Goal: Information Seeking & Learning: Check status

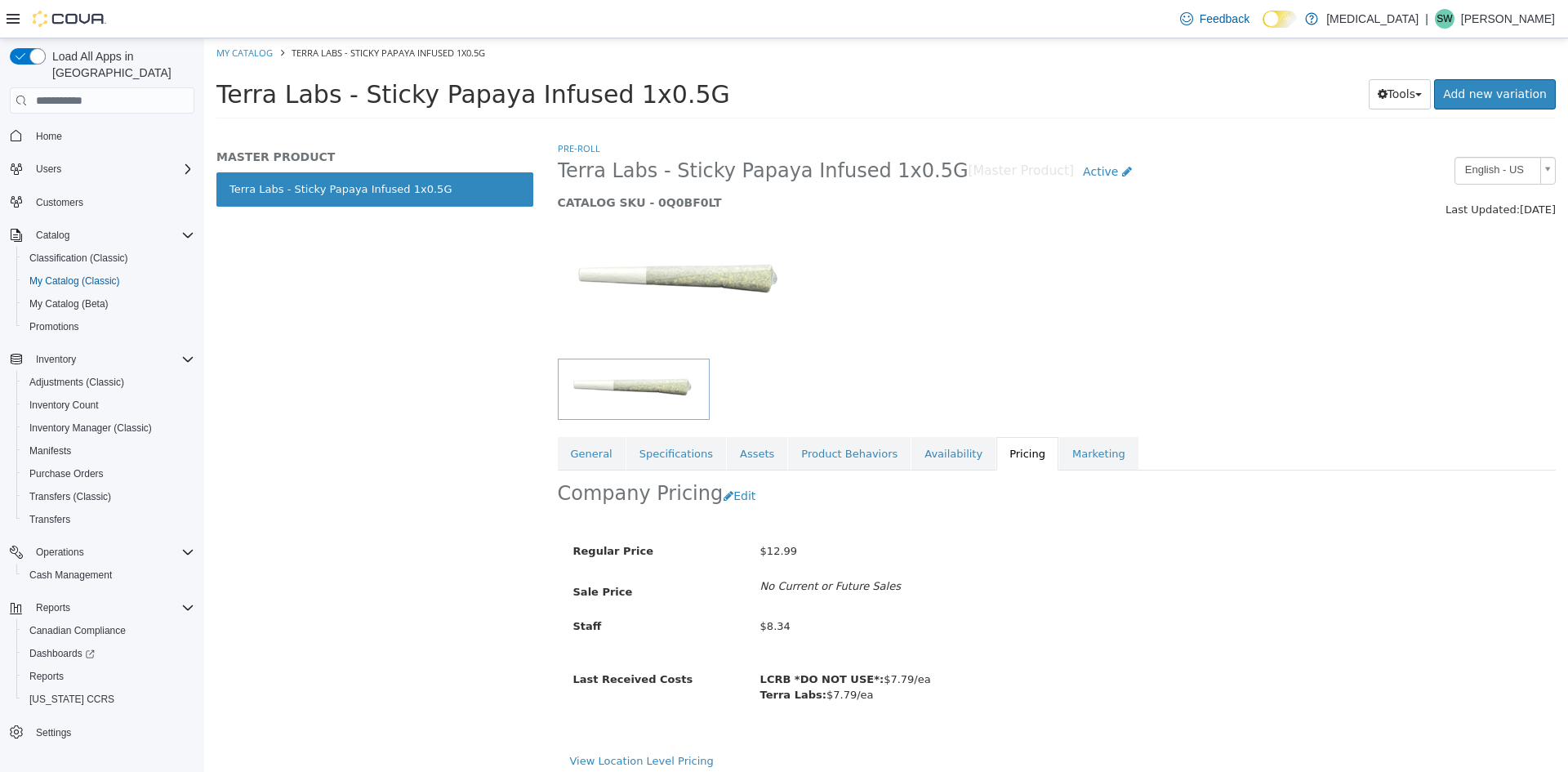
click at [86, 125] on span "Home" at bounding box center [112, 135] width 165 height 21
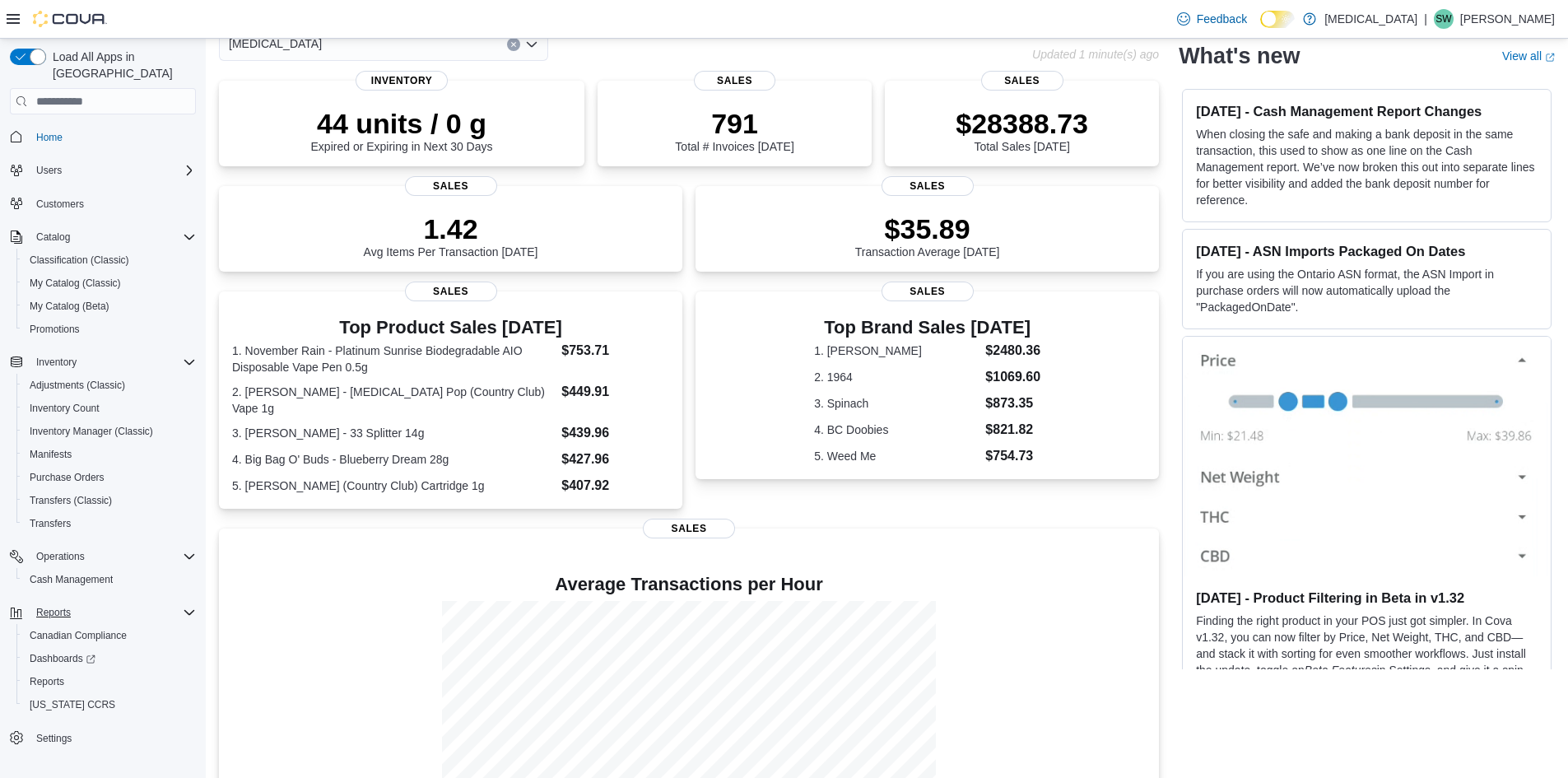
scroll to position [172, 0]
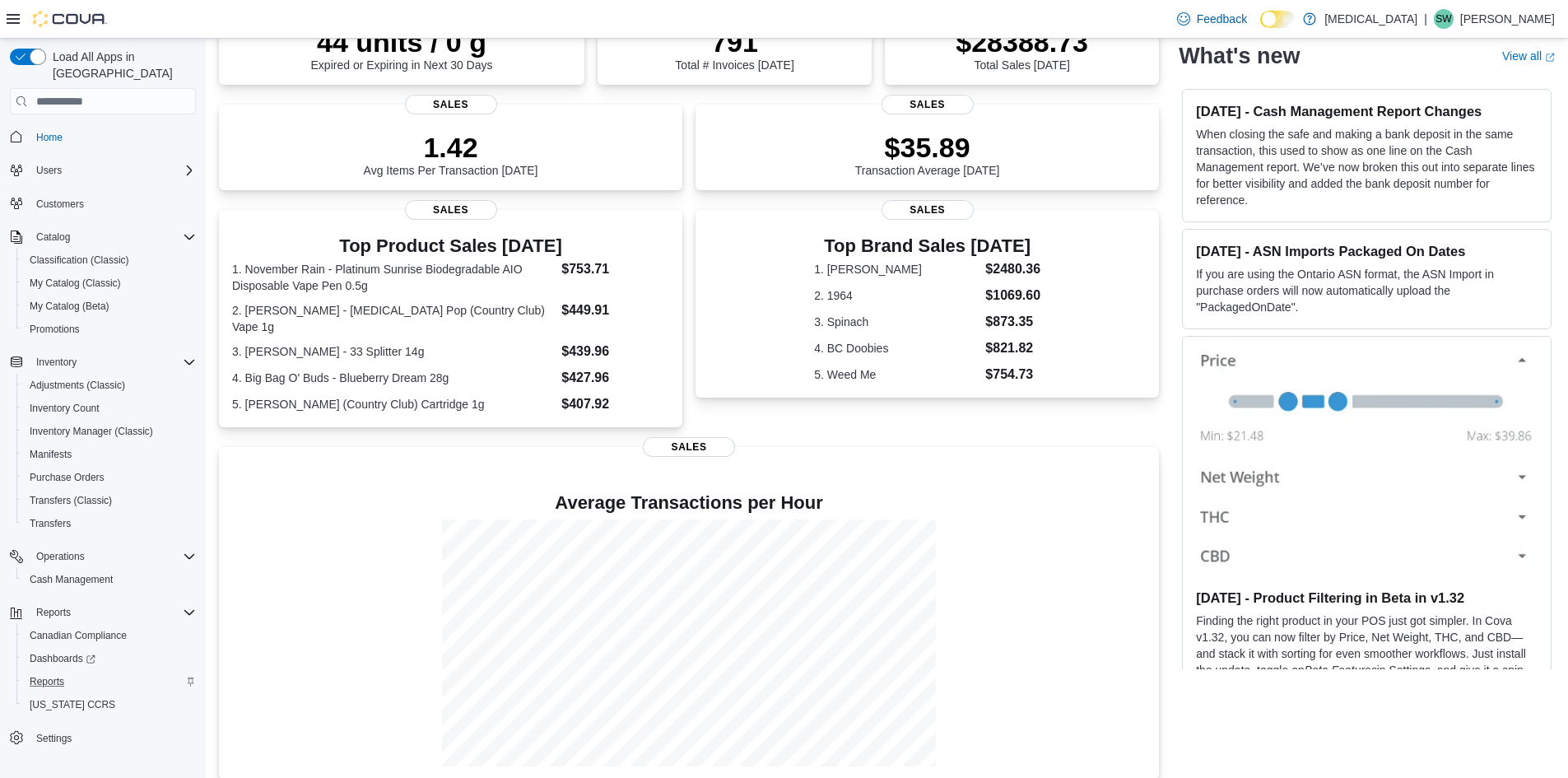
click at [91, 672] on div "Reports" at bounding box center [108, 681] width 173 height 20
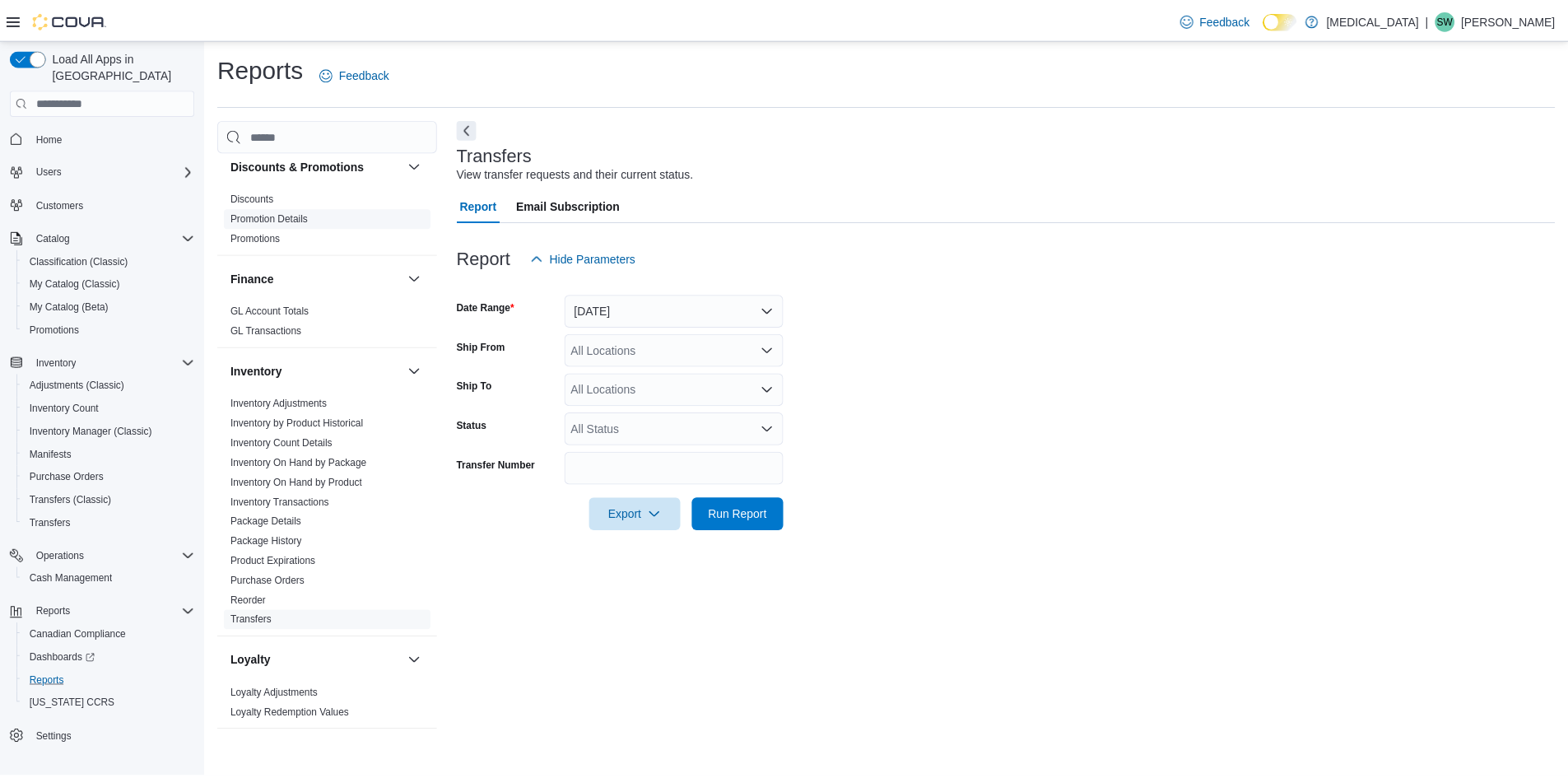
scroll to position [329, 0]
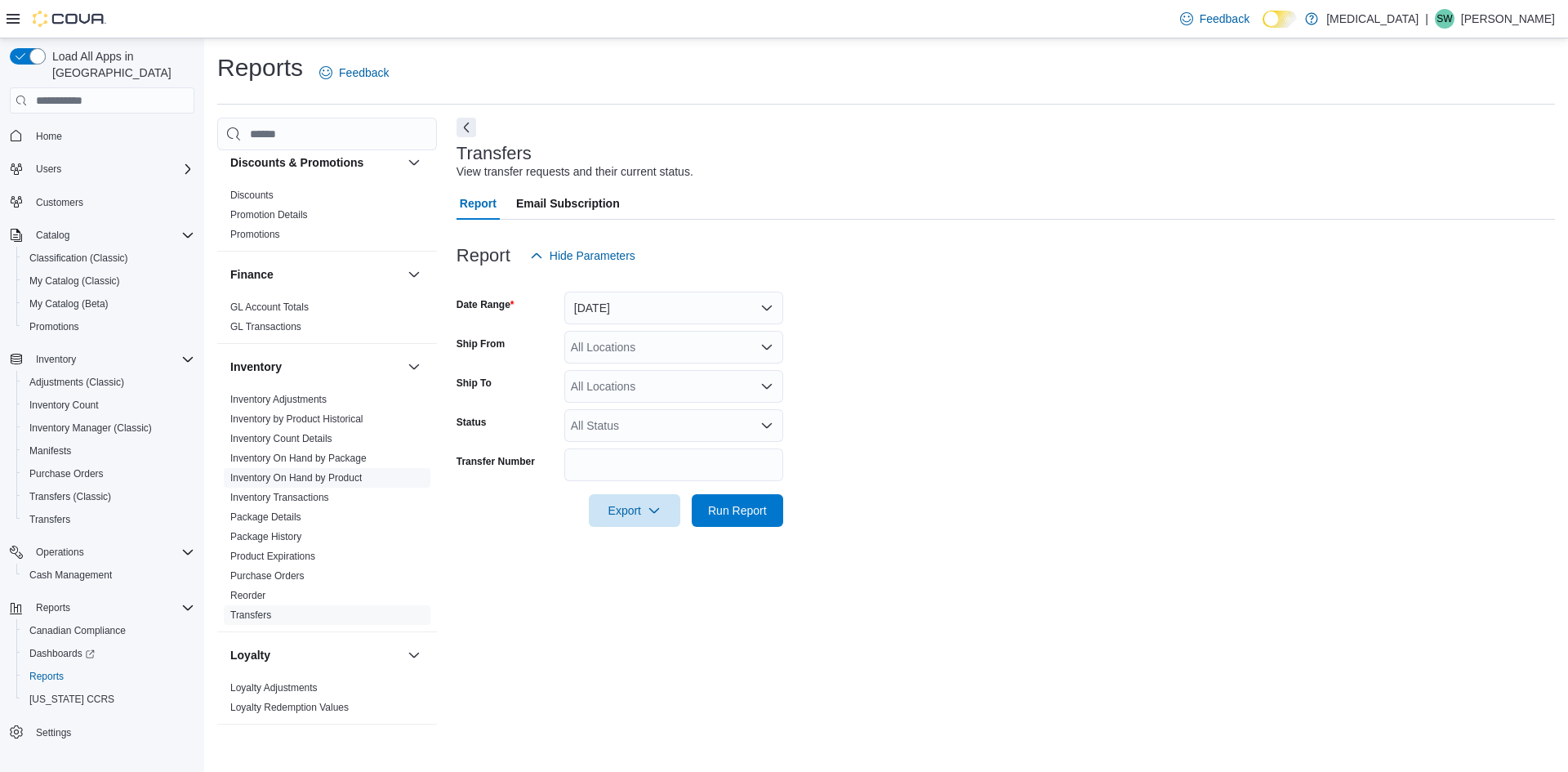
click at [264, 476] on link "Inventory On Hand by Product" at bounding box center [295, 478] width 131 height 12
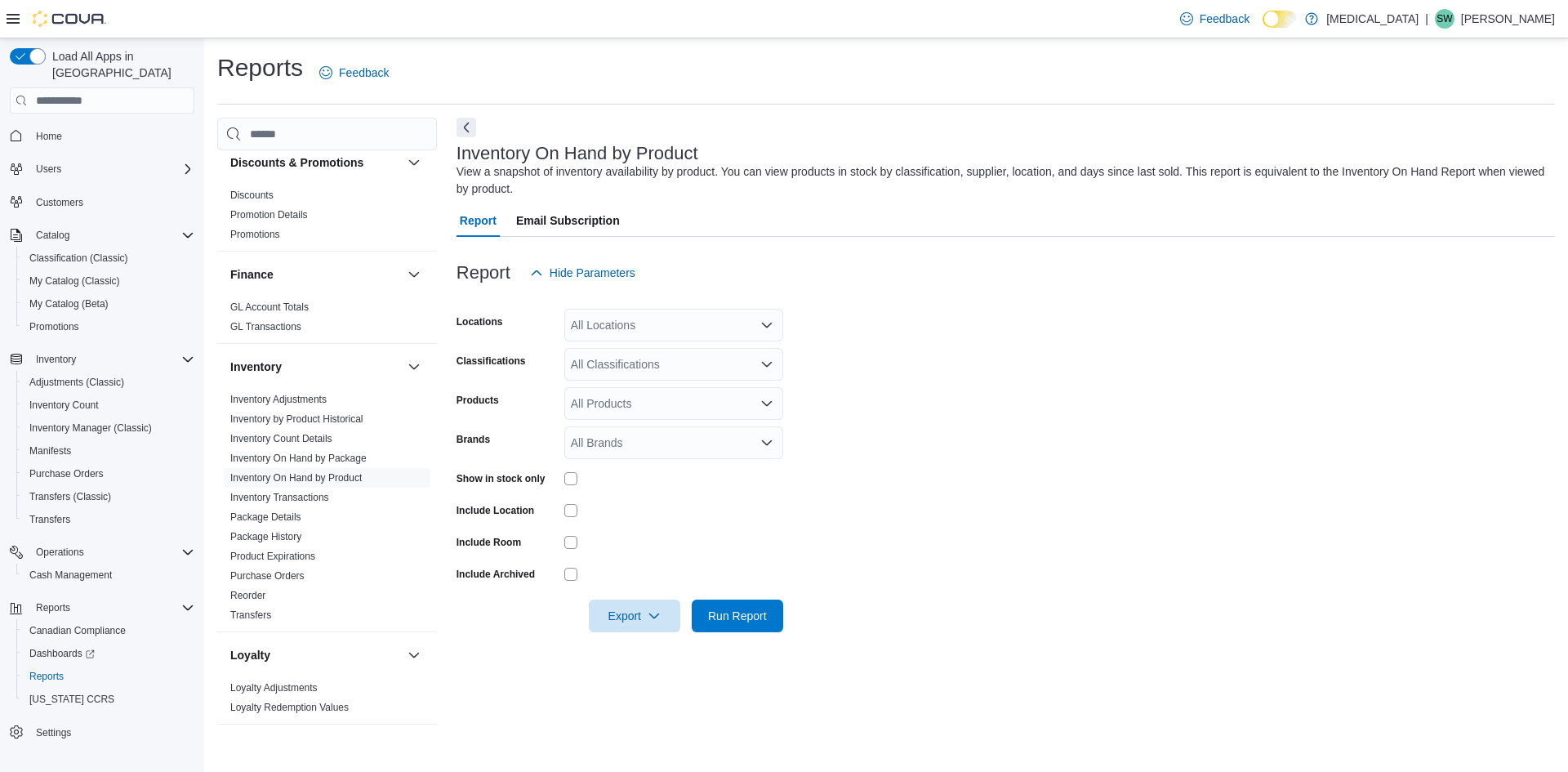
click at [618, 333] on div "All Locations" at bounding box center [674, 325] width 219 height 32
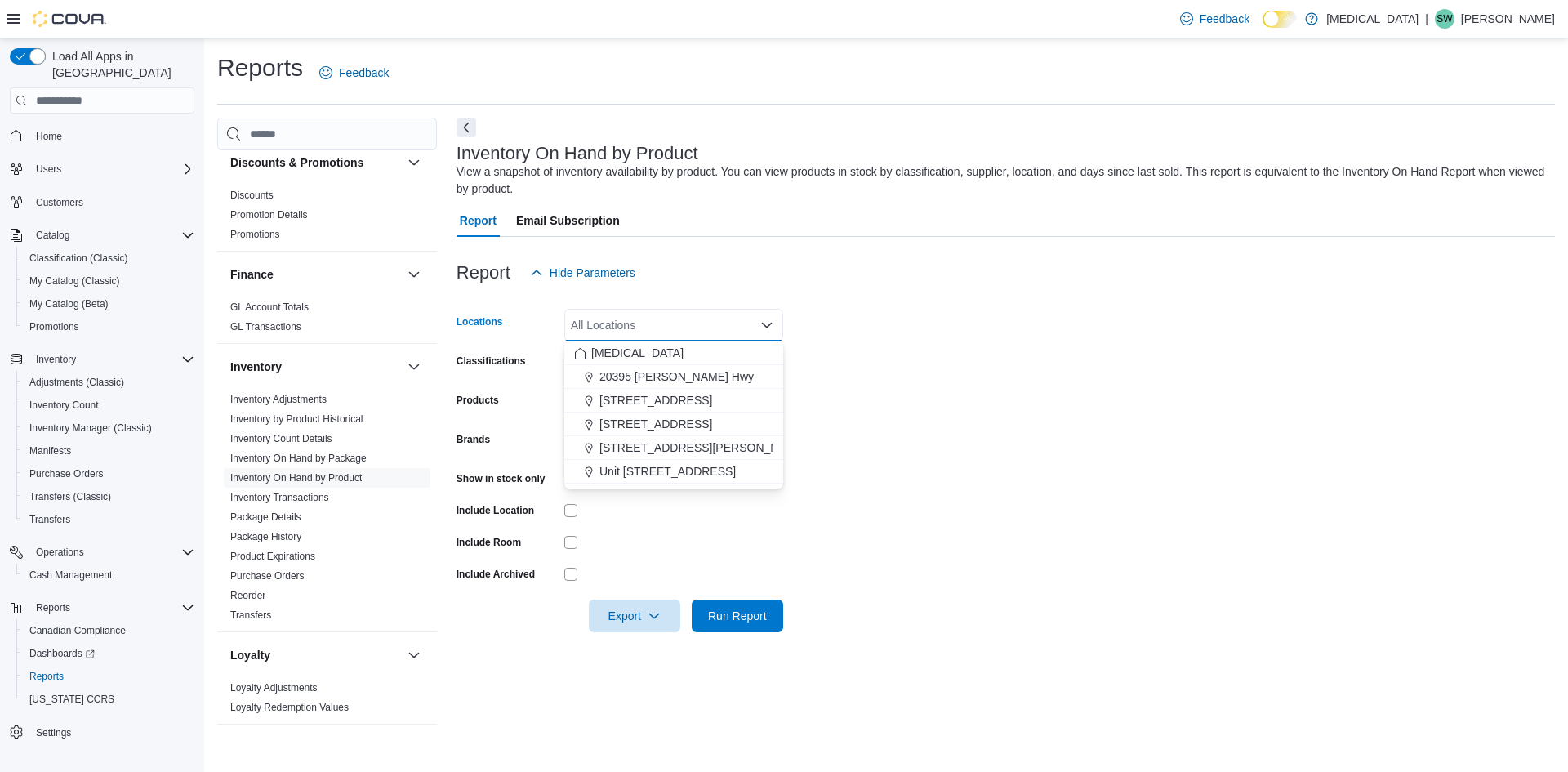
click at [629, 441] on span "[STREET_ADDRESS][PERSON_NAME]" at bounding box center [703, 447] width 207 height 17
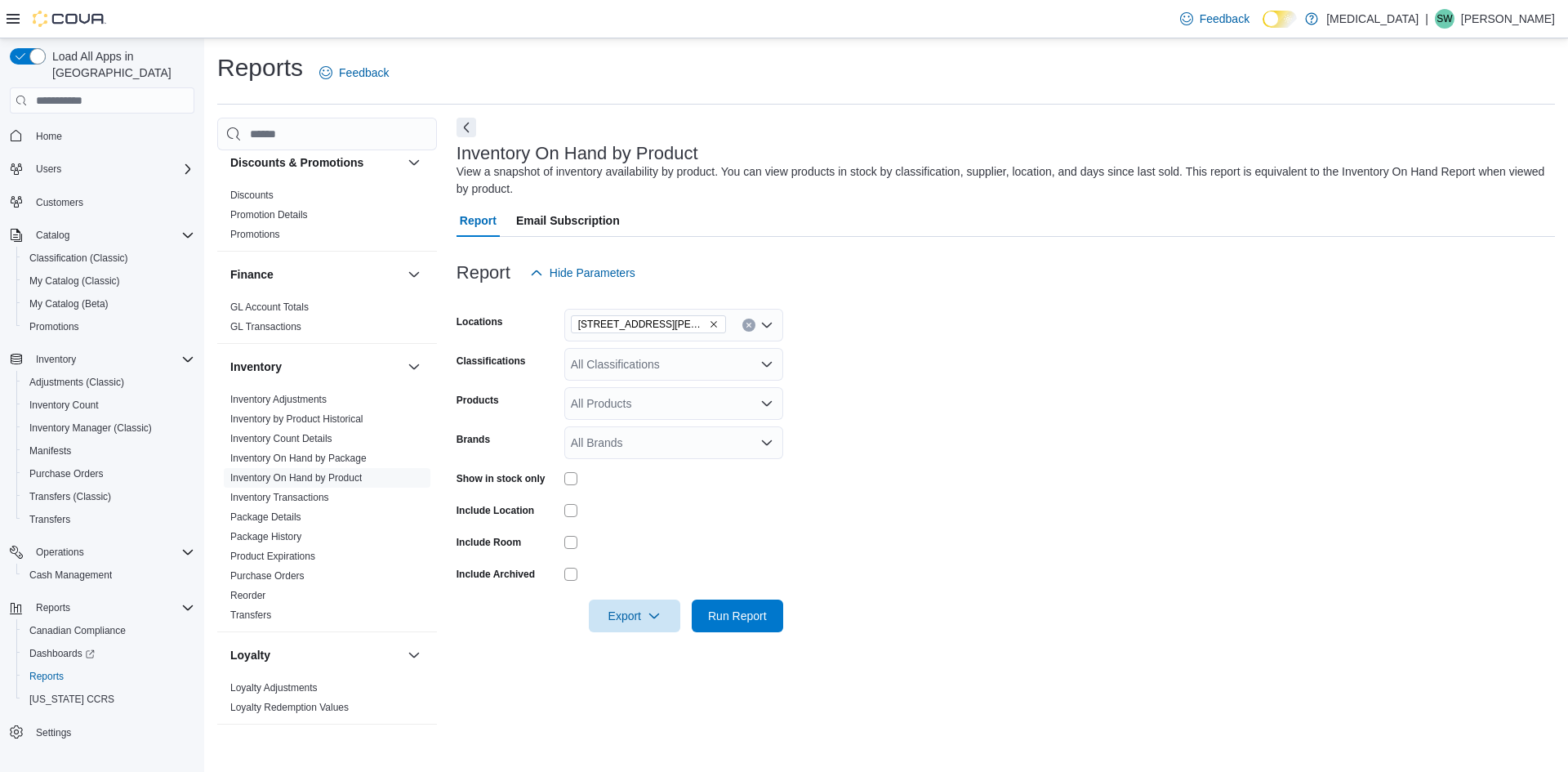
click at [863, 547] on form "Locations 999 Denman Street Classifications All Classifications Products All Pr…" at bounding box center [1006, 461] width 1098 height 343
click at [751, 606] on span "Run Report" at bounding box center [737, 614] width 71 height 32
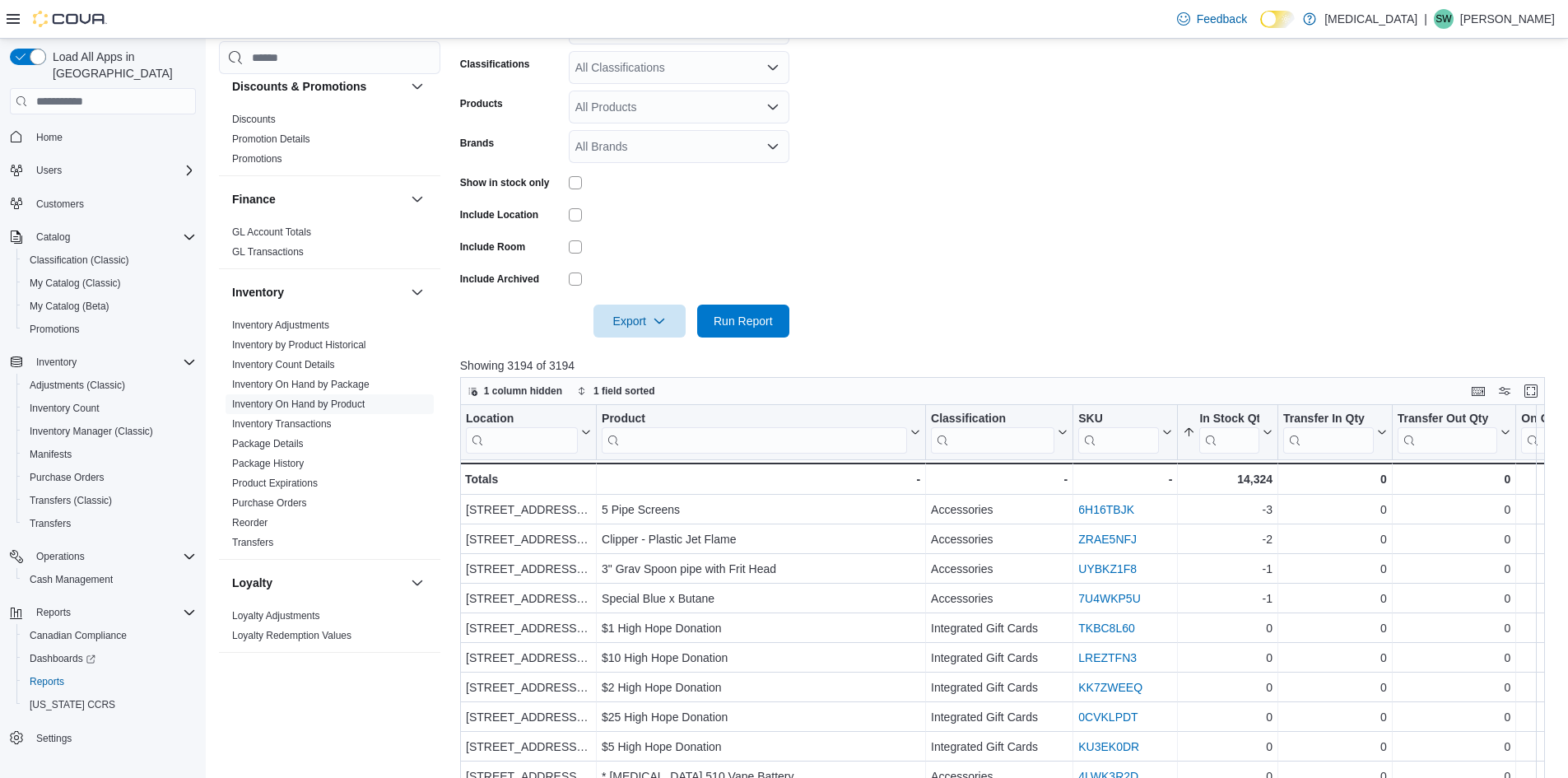
scroll to position [329, 0]
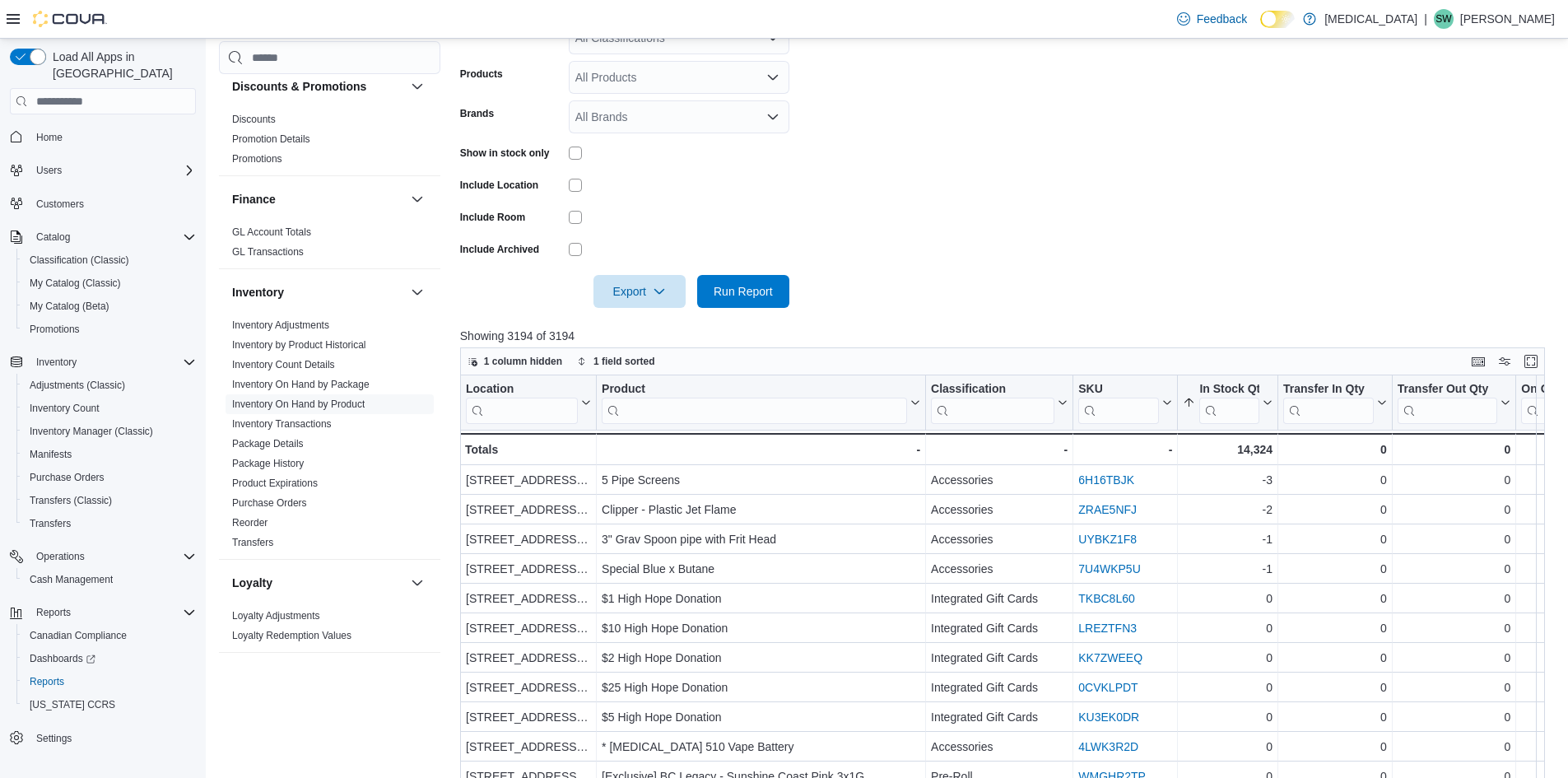
click at [572, 145] on div at bounding box center [679, 153] width 221 height 26
click at [750, 286] on span "Run Report" at bounding box center [744, 290] width 59 height 17
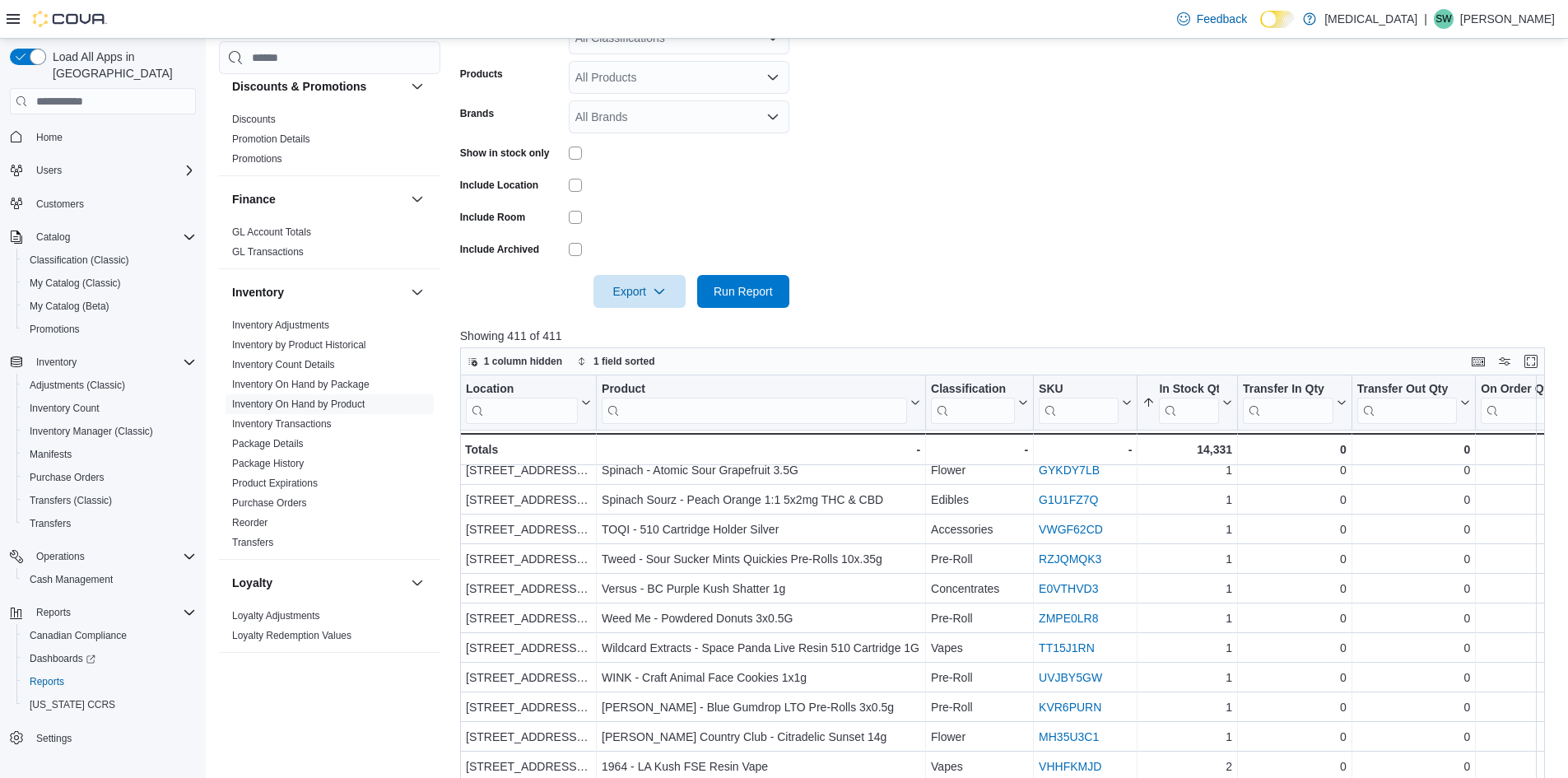
scroll to position [1015, 0]
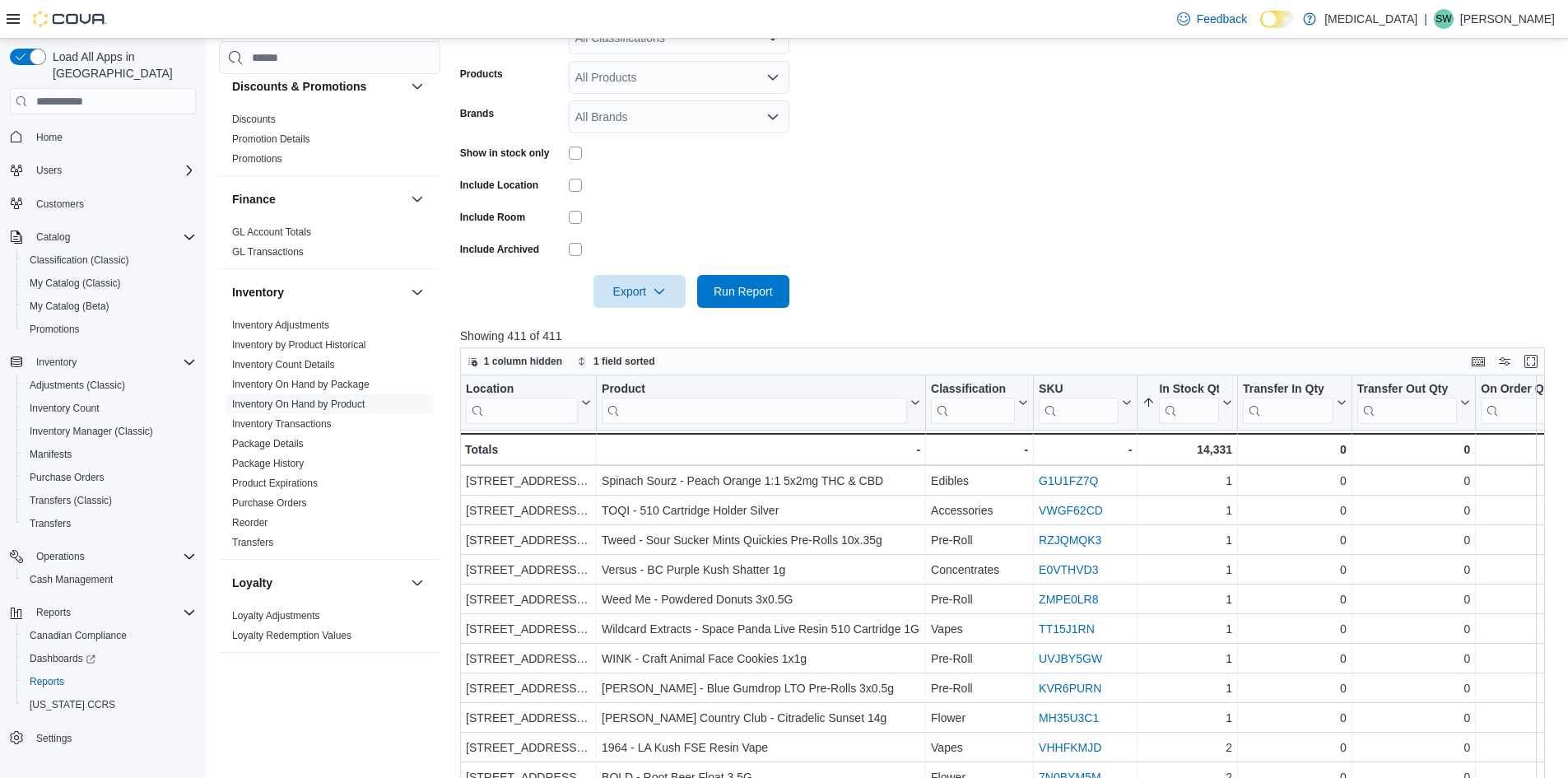
click at [1080, 172] on form "Locations 999 Denman Street Classifications All Classifications Products All Pr…" at bounding box center [1009, 135] width 1097 height 346
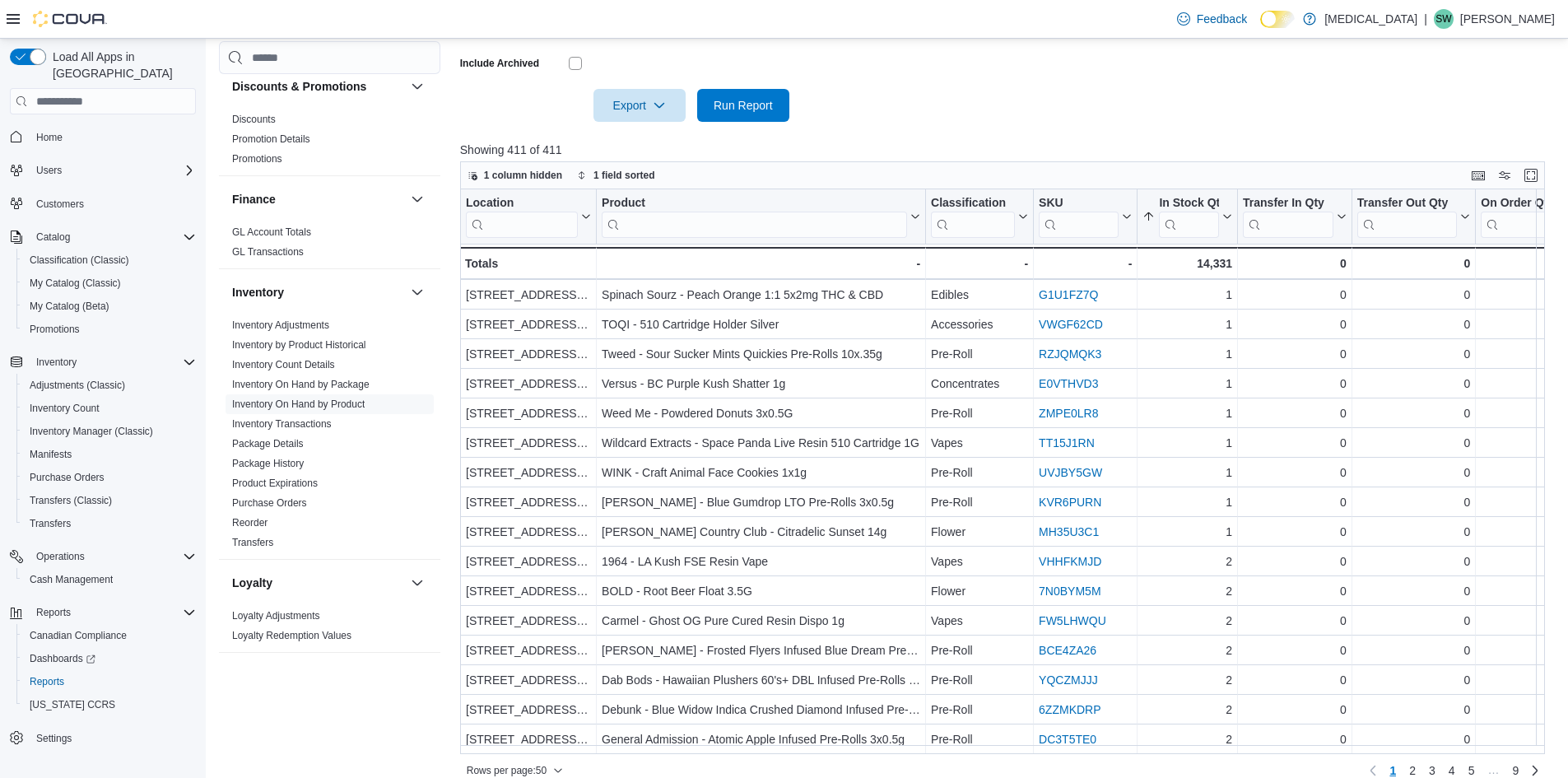
scroll to position [534, 0]
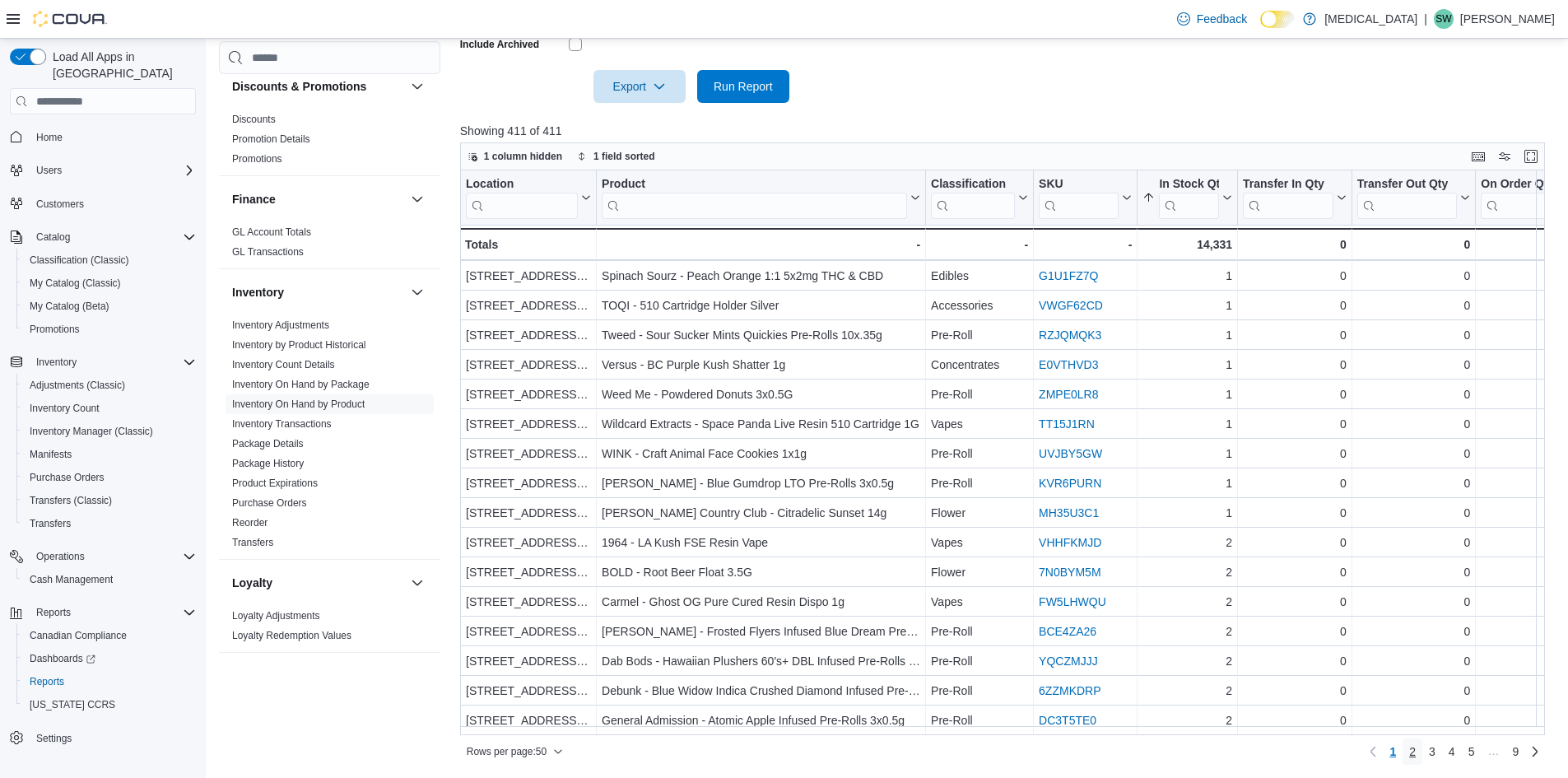
click at [1423, 755] on link "2" at bounding box center [1413, 751] width 20 height 27
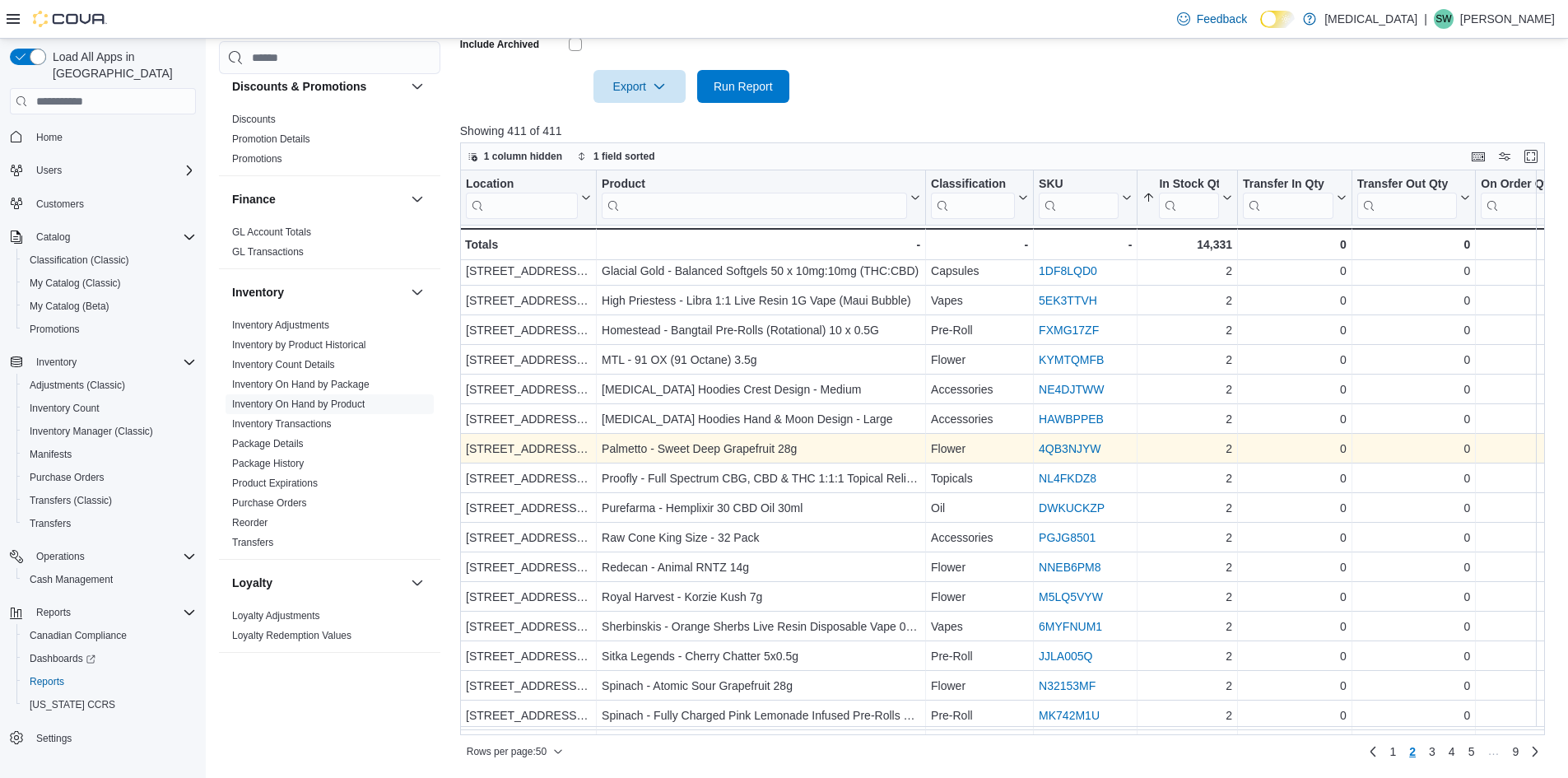
scroll to position [82, 0]
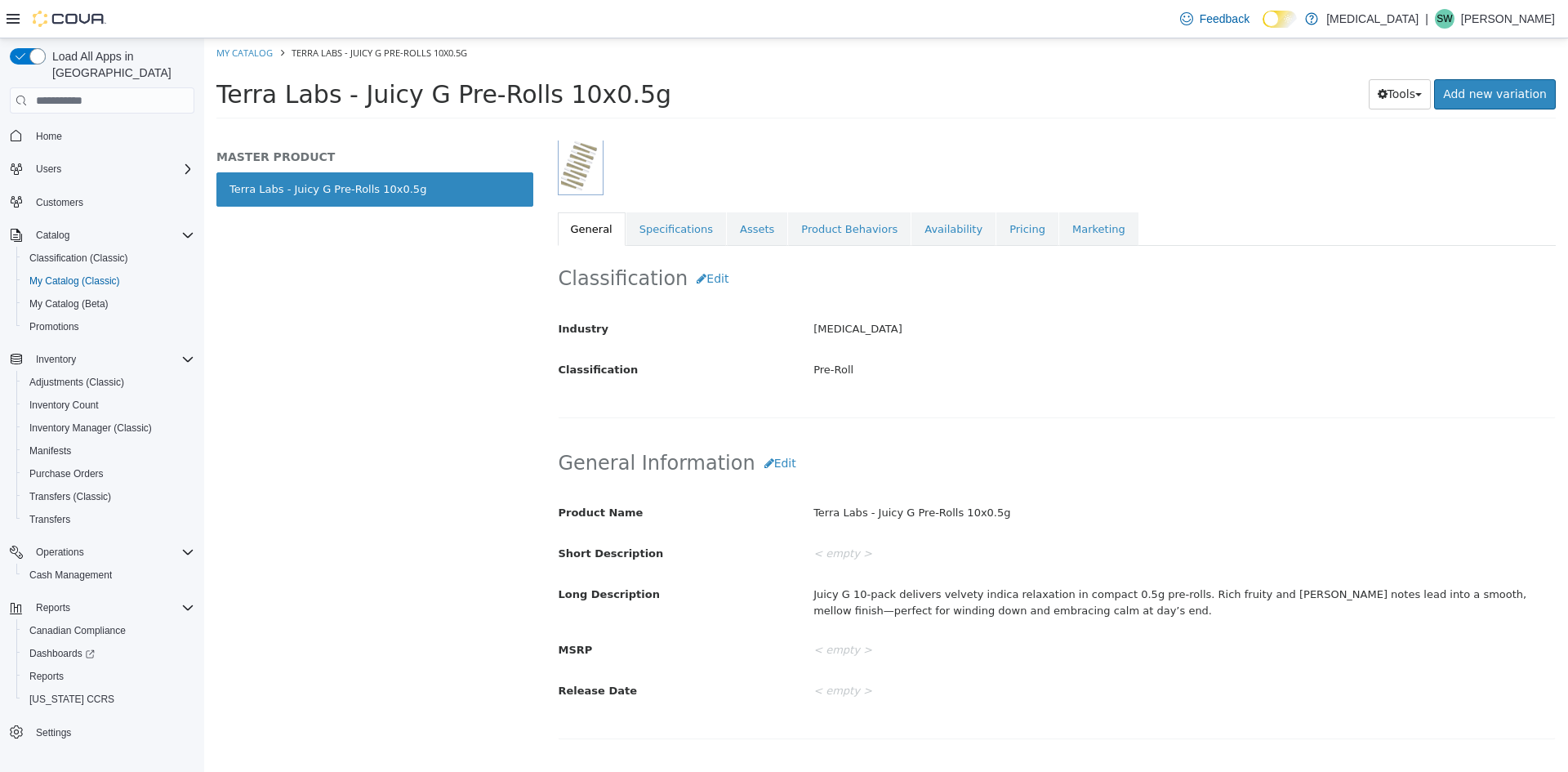
scroll to position [22, 0]
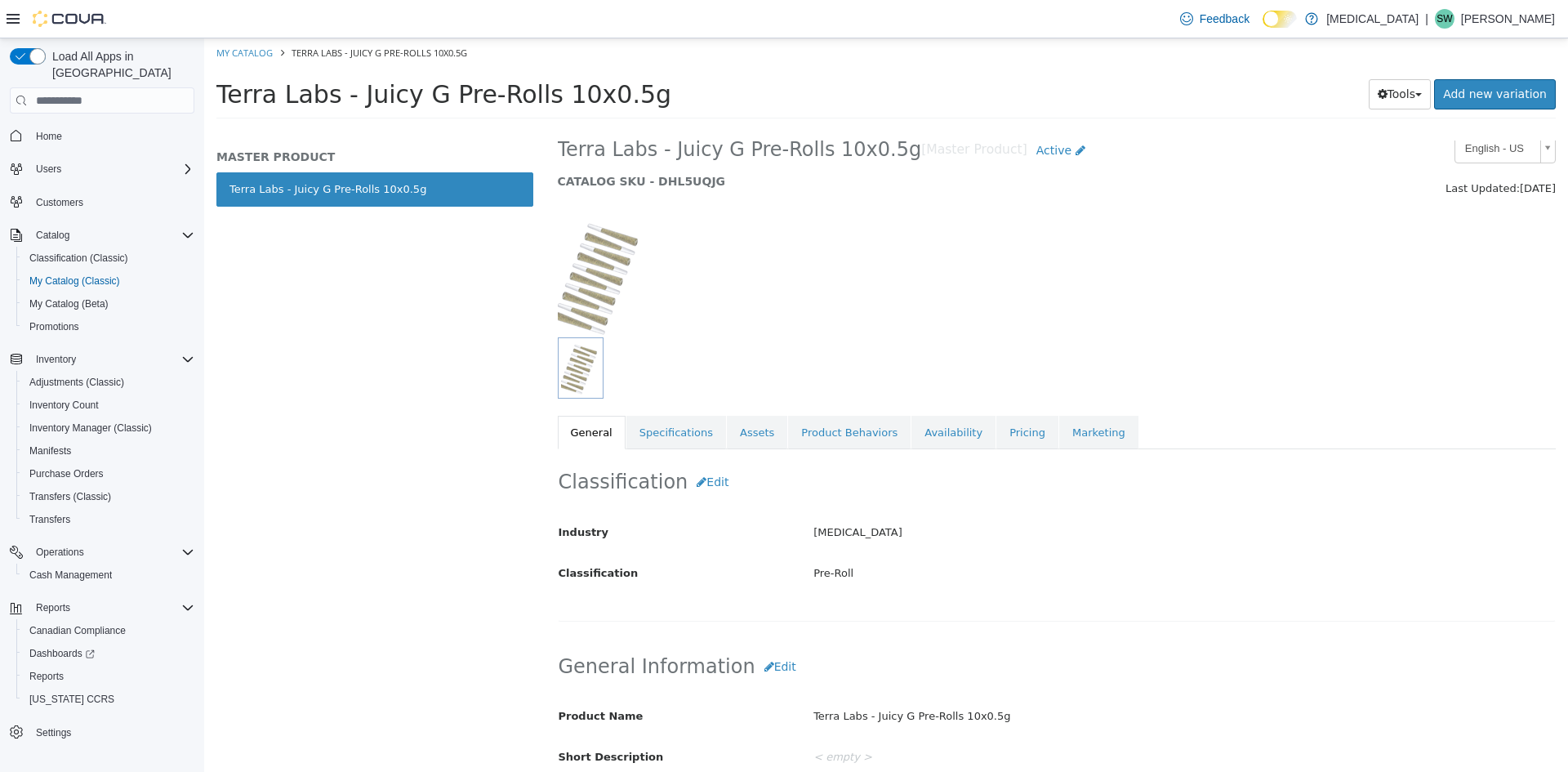
click at [102, 125] on span "Home" at bounding box center [112, 135] width 165 height 21
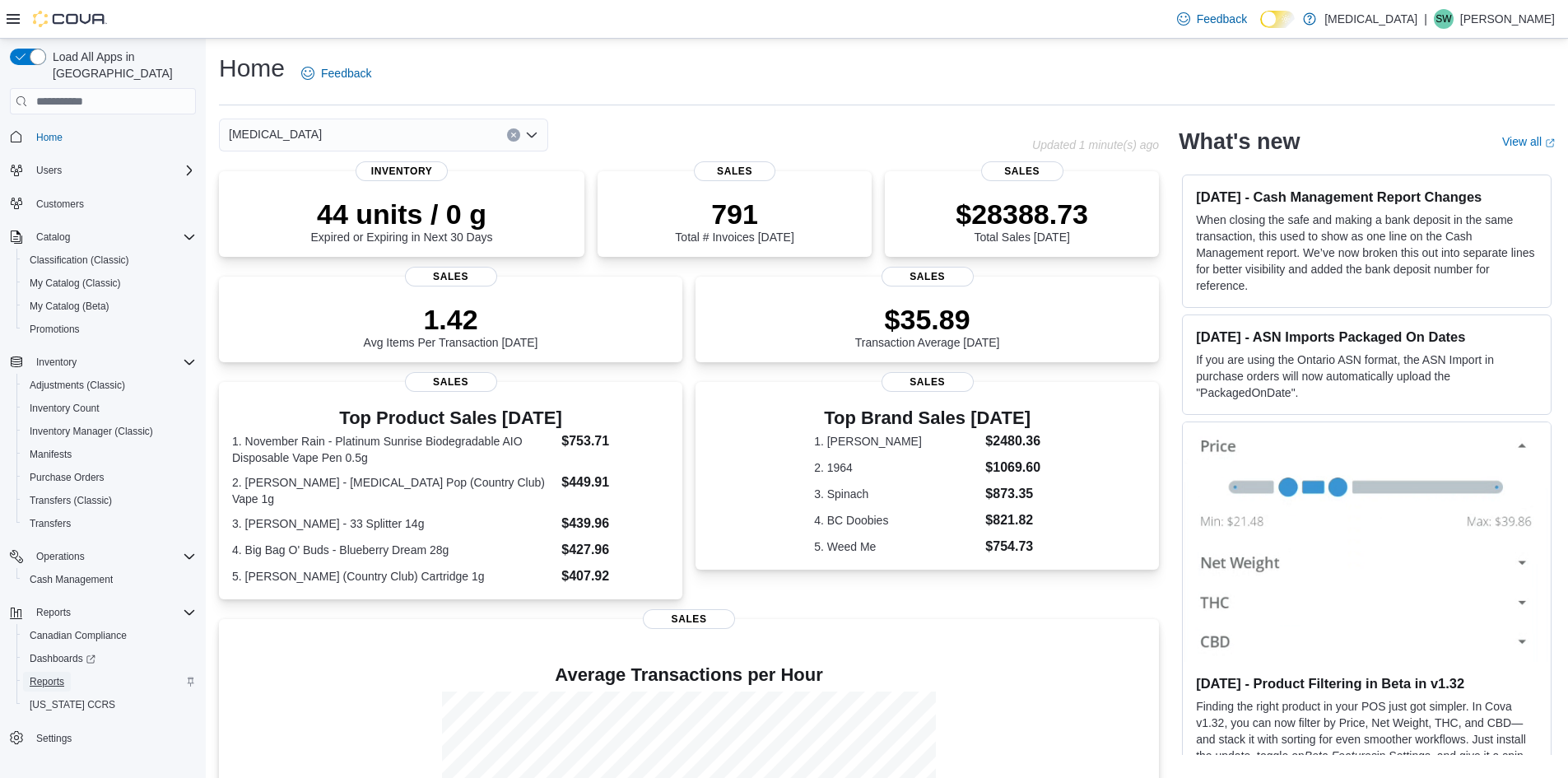
click at [47, 672] on span "Reports" at bounding box center [46, 681] width 35 height 20
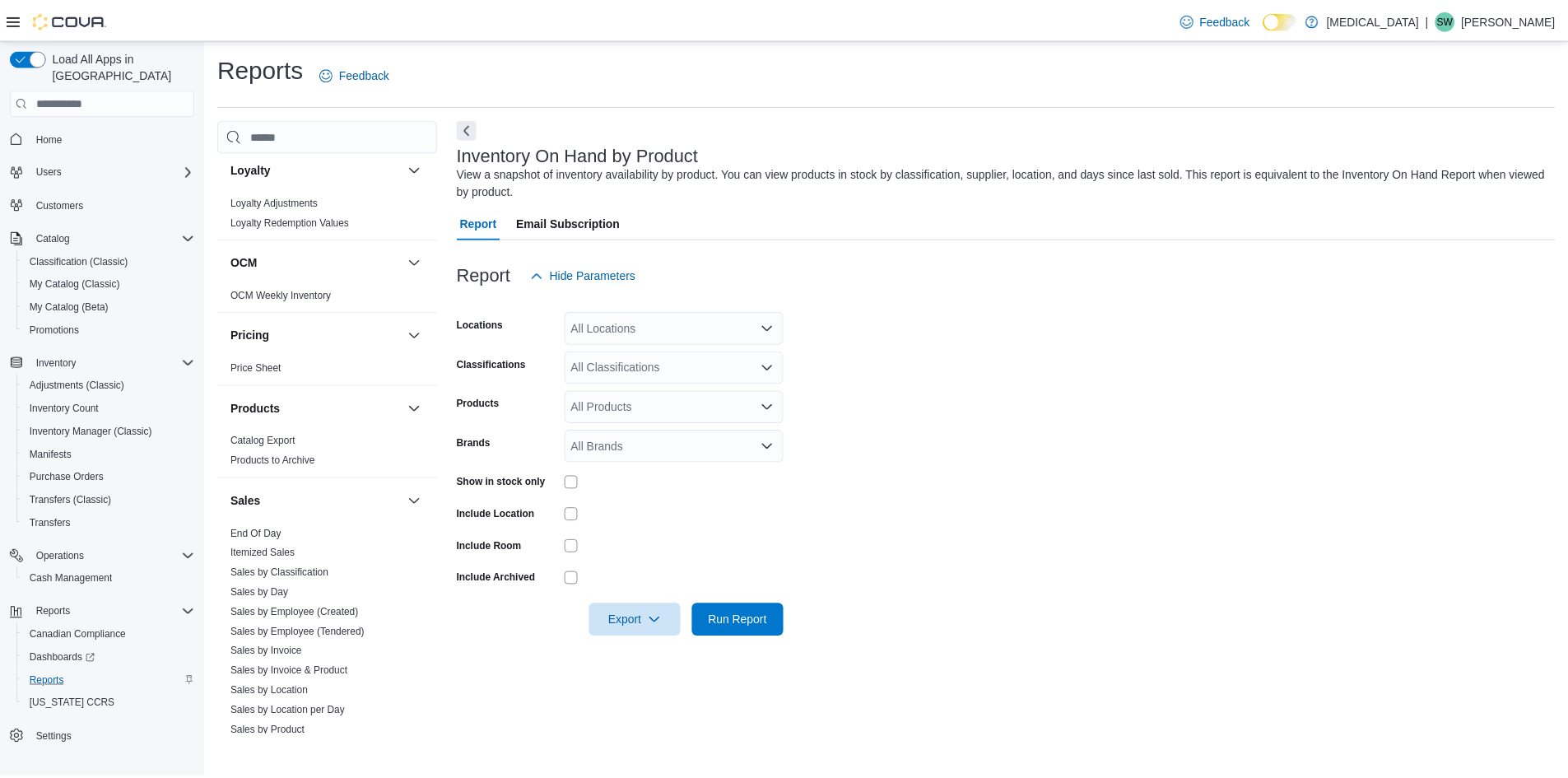
scroll to position [823, 0]
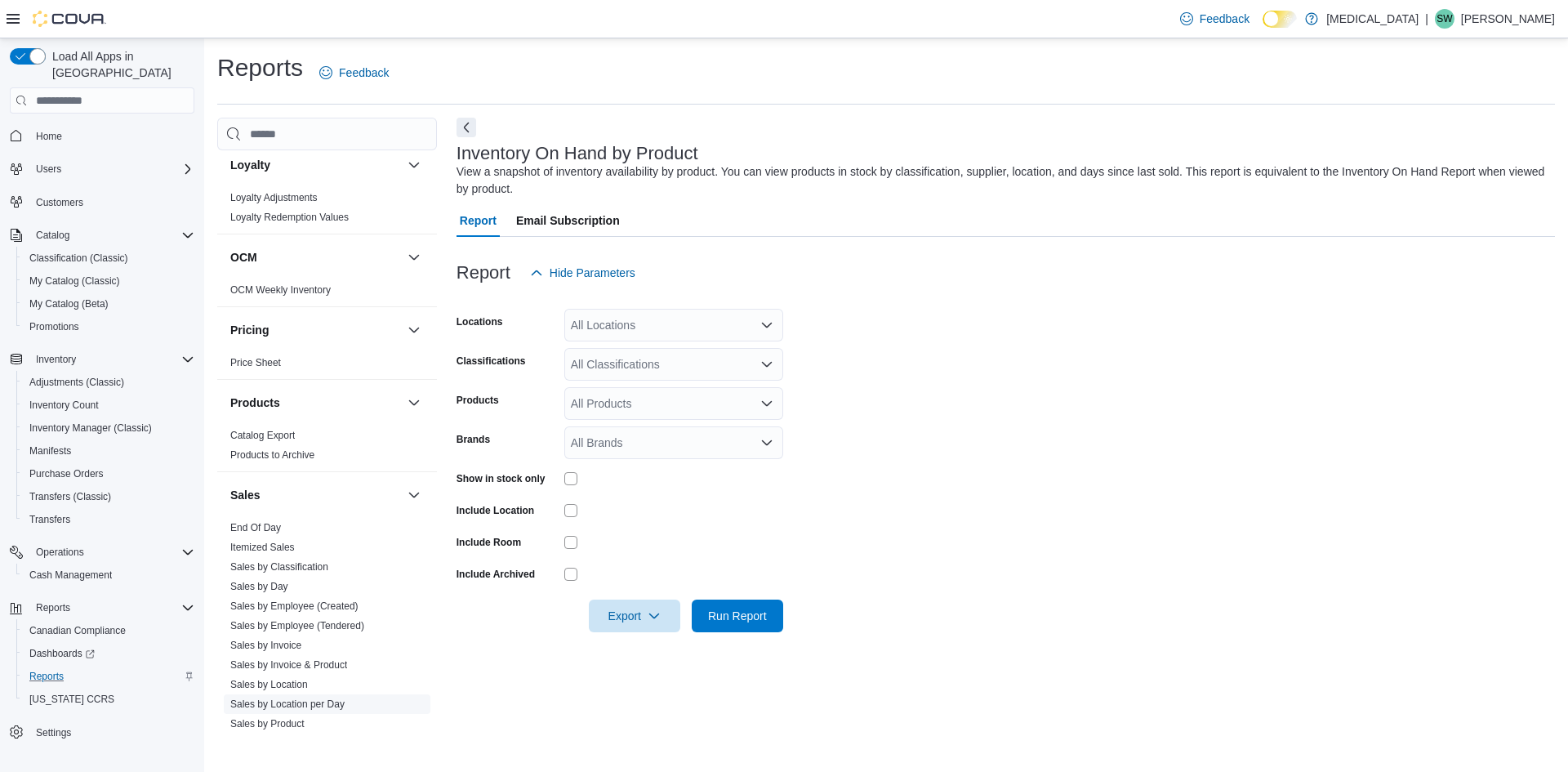
click at [289, 706] on link "Sales by Location per Day" at bounding box center [287, 704] width 114 height 12
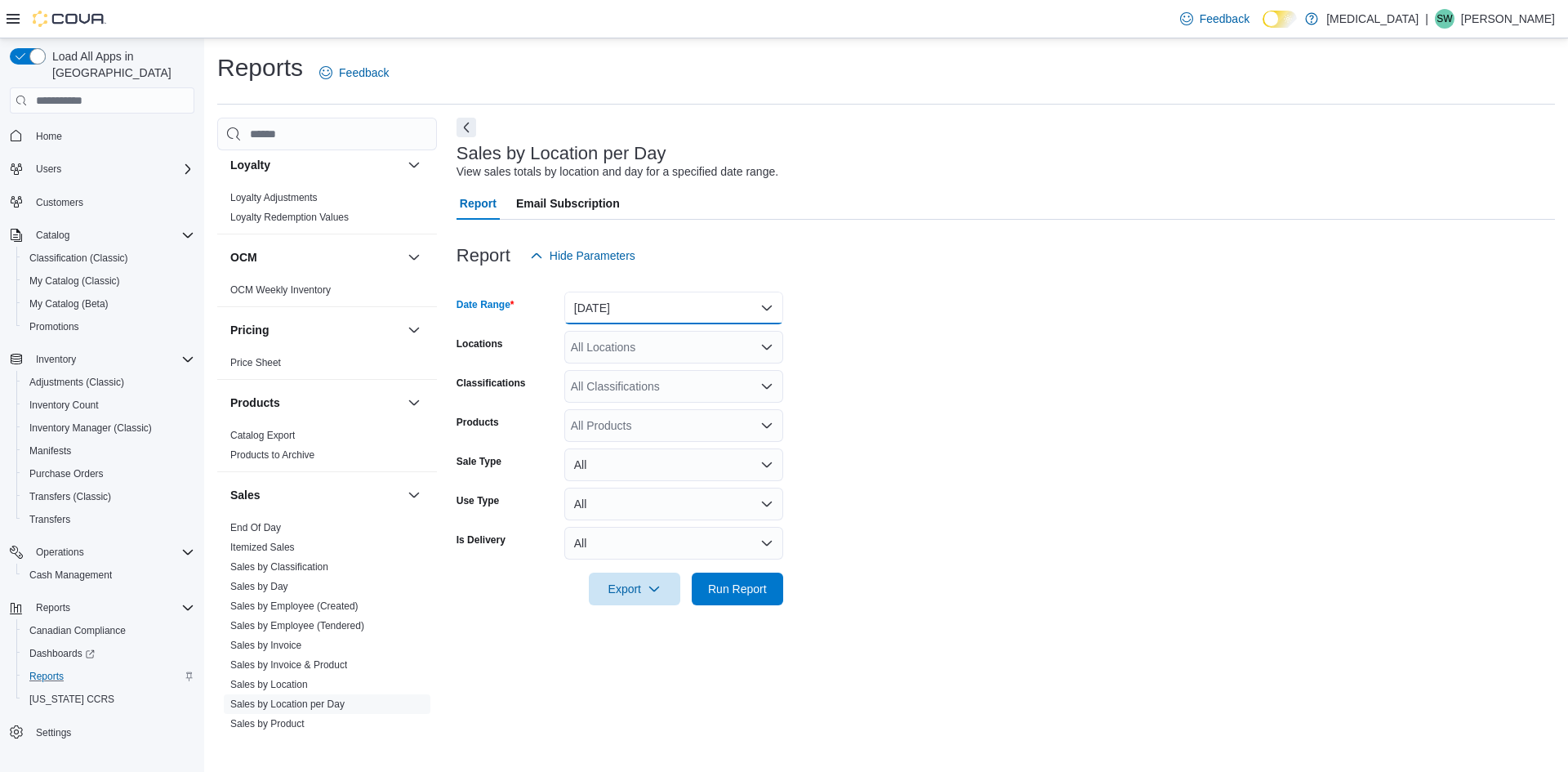
click at [586, 318] on button "[DATE]" at bounding box center [674, 307] width 219 height 32
click at [571, 382] on button "[DATE]" at bounding box center [674, 373] width 219 height 32
click at [701, 584] on span "Run Report" at bounding box center [737, 587] width 71 height 32
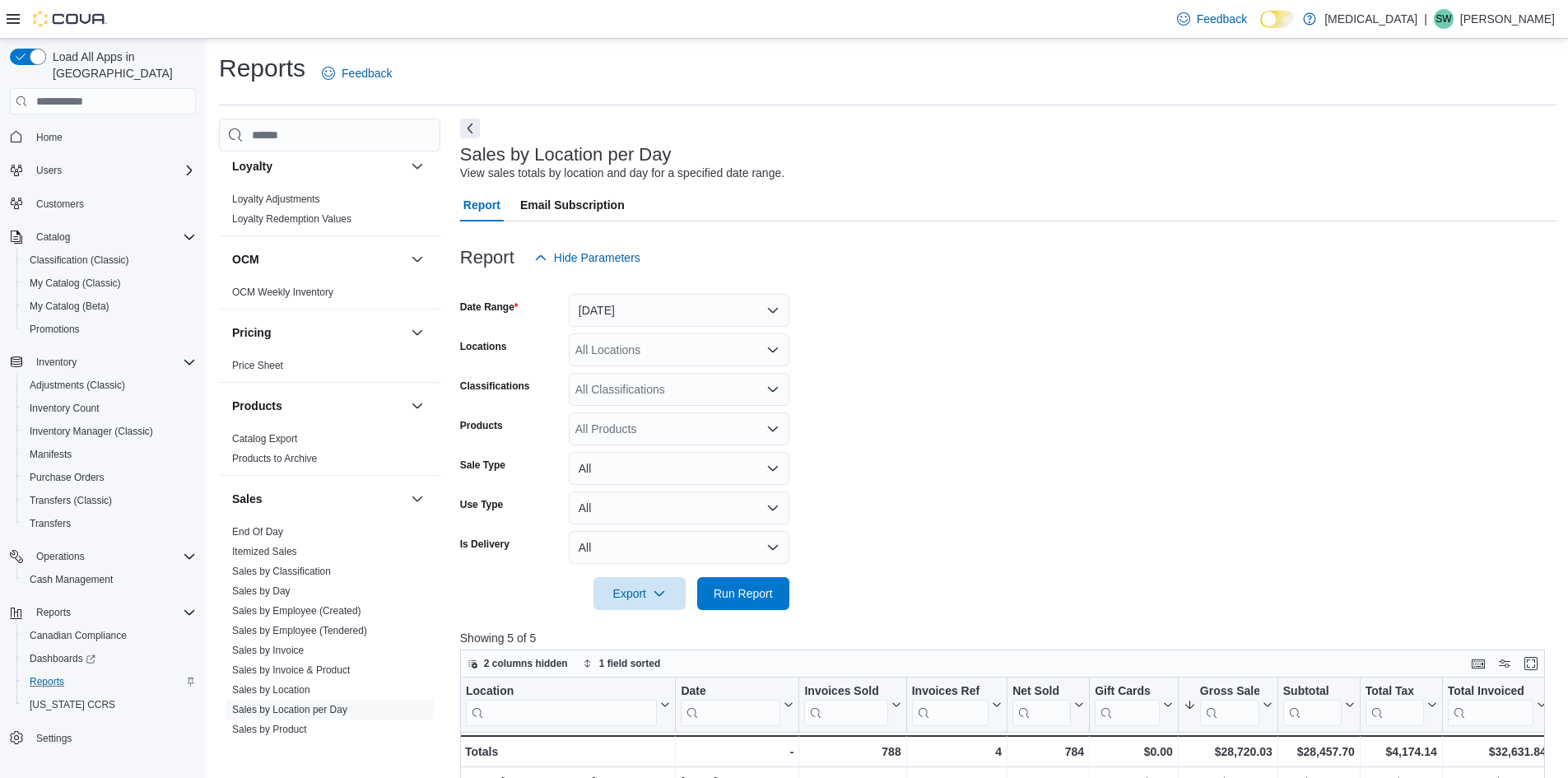
scroll to position [329, 0]
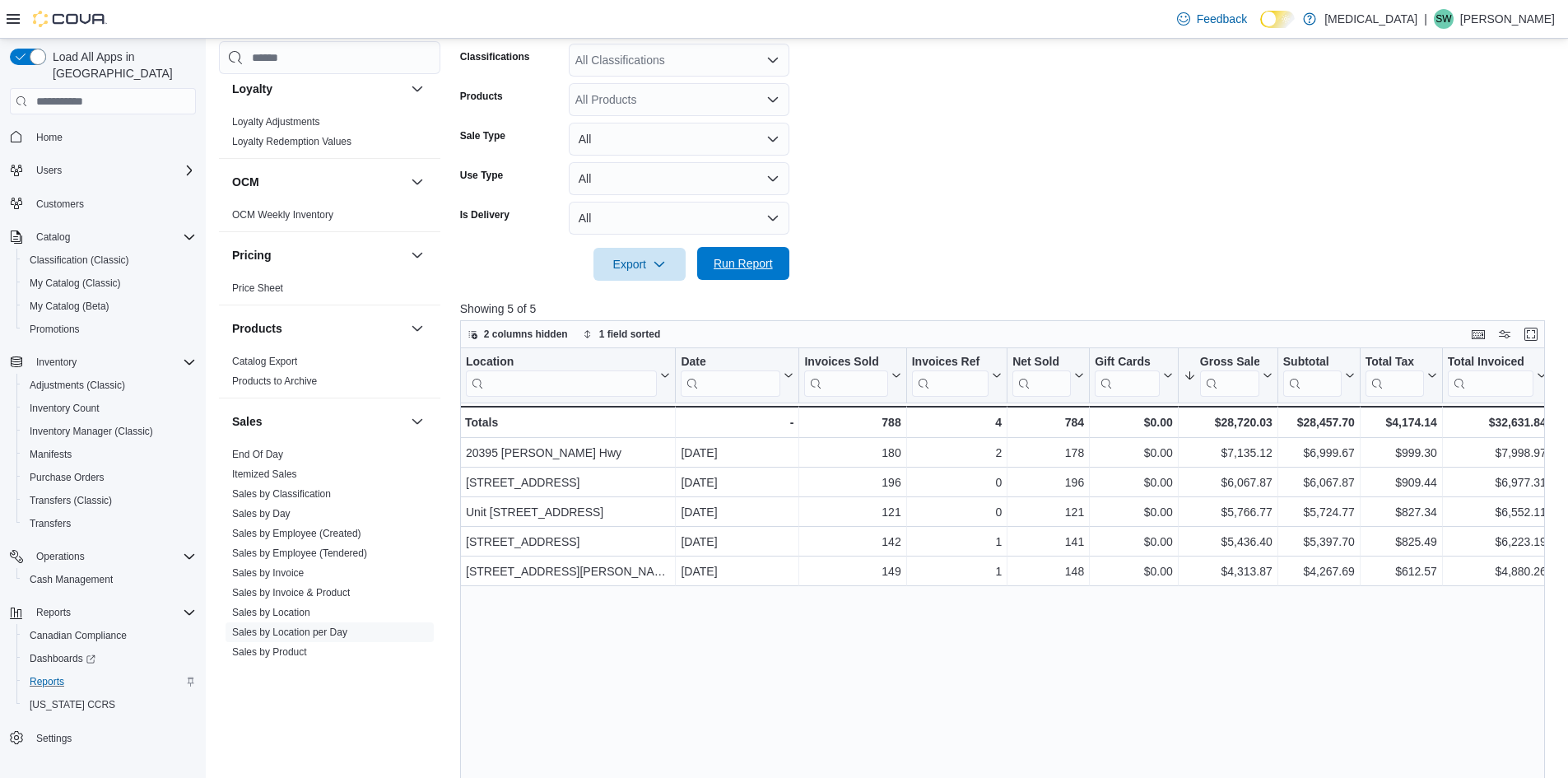
click at [734, 259] on span "Run Report" at bounding box center [744, 263] width 59 height 17
